Goal: Information Seeking & Learning: Check status

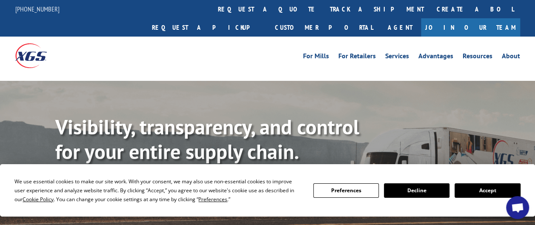
click at [323, 8] on link "track a shipment" at bounding box center [376, 9] width 107 height 18
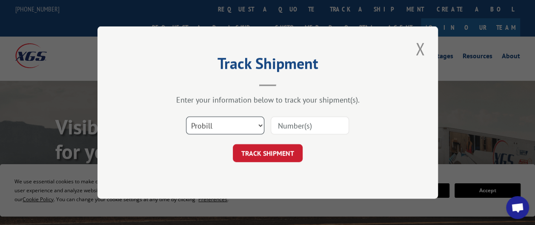
click at [259, 122] on select "Select category... Probill BOL PO" at bounding box center [225, 126] width 78 height 18
select select "bol"
click at [186, 117] on select "Select category... Probill BOL PO" at bounding box center [225, 126] width 78 height 18
click at [322, 123] on input at bounding box center [310, 126] width 78 height 18
type input "2826189"
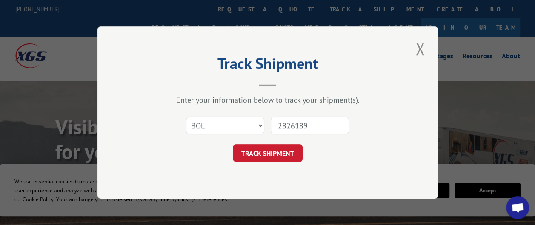
click at [273, 153] on button "TRACK SHIPMENT" at bounding box center [268, 153] width 70 height 18
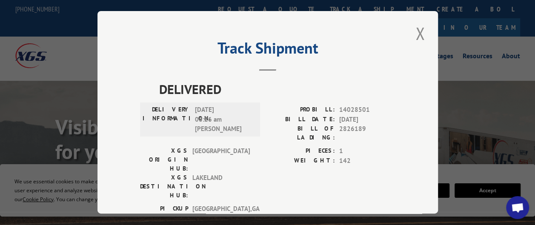
click at [416, 30] on button "Close modal" at bounding box center [420, 33] width 14 height 23
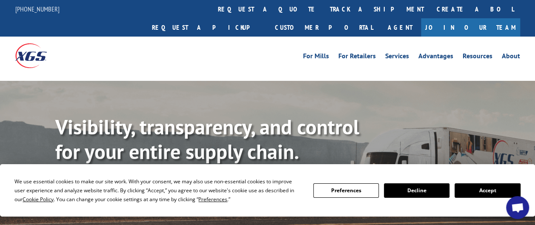
click at [323, 9] on link "track a shipment" at bounding box center [376, 9] width 107 height 18
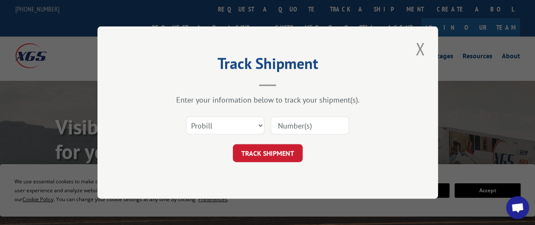
click at [320, 125] on input at bounding box center [310, 126] width 78 height 18
type input "2826189"
click at [274, 154] on button "TRACK SHIPMENT" at bounding box center [268, 153] width 70 height 18
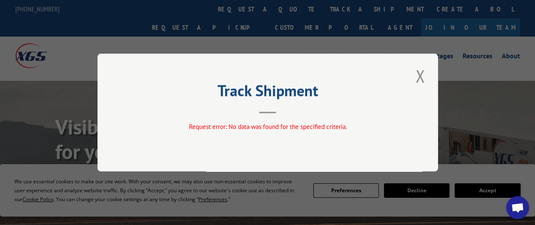
click at [422, 75] on button "Close modal" at bounding box center [420, 75] width 14 height 23
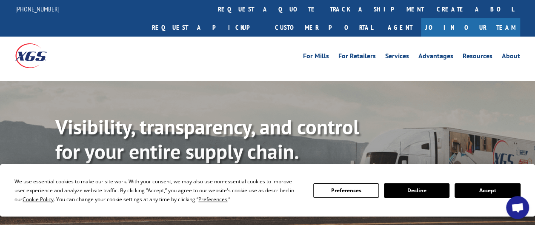
click at [323, 7] on link "track a shipment" at bounding box center [376, 9] width 107 height 18
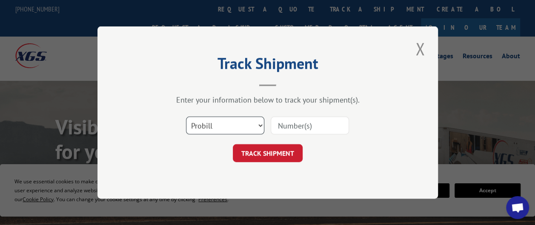
click at [258, 125] on select "Select category... Probill BOL PO" at bounding box center [225, 126] width 78 height 18
select select "bol"
click at [186, 117] on select "Select category... Probill BOL PO" at bounding box center [225, 126] width 78 height 18
click at [325, 124] on input at bounding box center [310, 126] width 78 height 18
type input "0002826189"
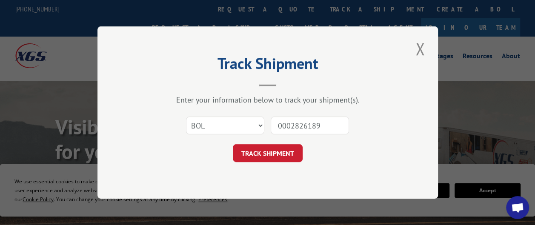
click at [277, 155] on button "TRACK SHIPMENT" at bounding box center [268, 153] width 70 height 18
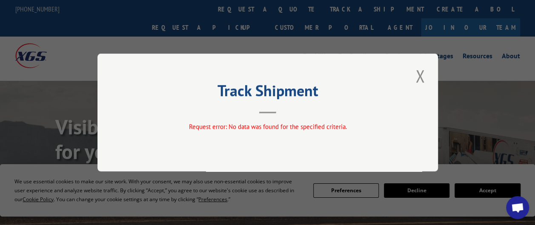
click at [420, 77] on button "Close modal" at bounding box center [420, 75] width 14 height 23
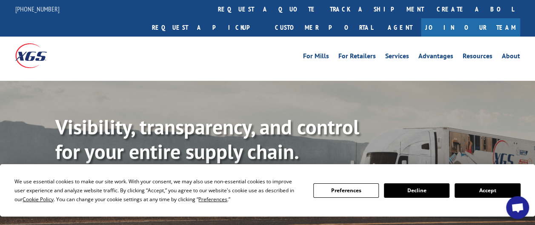
click at [323, 10] on link "track a shipment" at bounding box center [376, 9] width 107 height 18
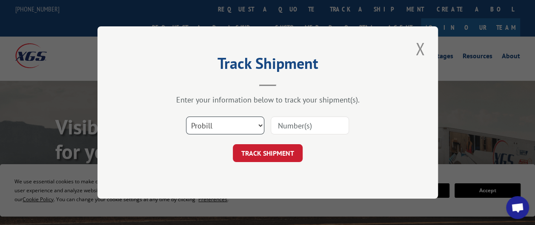
click at [258, 125] on select "Select category... Probill BOL PO" at bounding box center [225, 126] width 78 height 18
select select "bol"
click at [186, 117] on select "Select category... Probill BOL PO" at bounding box center [225, 126] width 78 height 18
drag, startPoint x: 319, startPoint y: 128, endPoint x: 326, endPoint y: 127, distance: 7.4
click at [319, 128] on input at bounding box center [310, 126] width 78 height 18
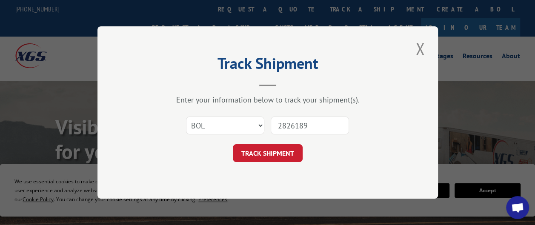
type input "2826189"
click at [273, 156] on button "TRACK SHIPMENT" at bounding box center [268, 153] width 70 height 18
